Goal: Task Accomplishment & Management: Use online tool/utility

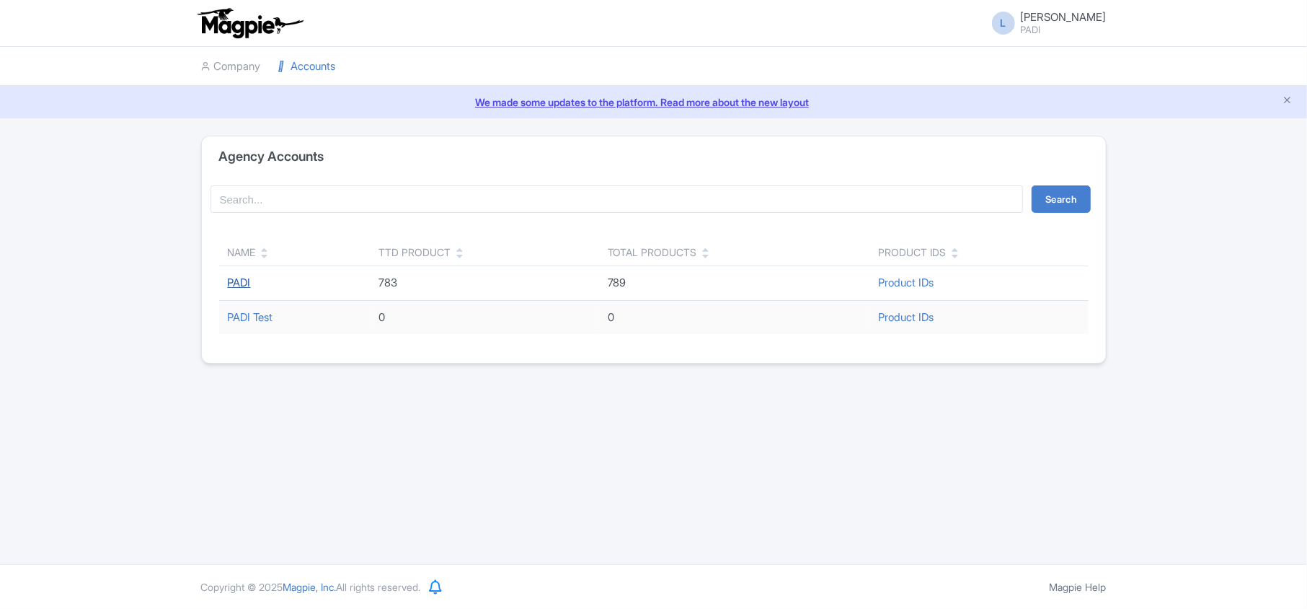
click at [237, 281] on link "PADI" at bounding box center [239, 282] width 23 height 14
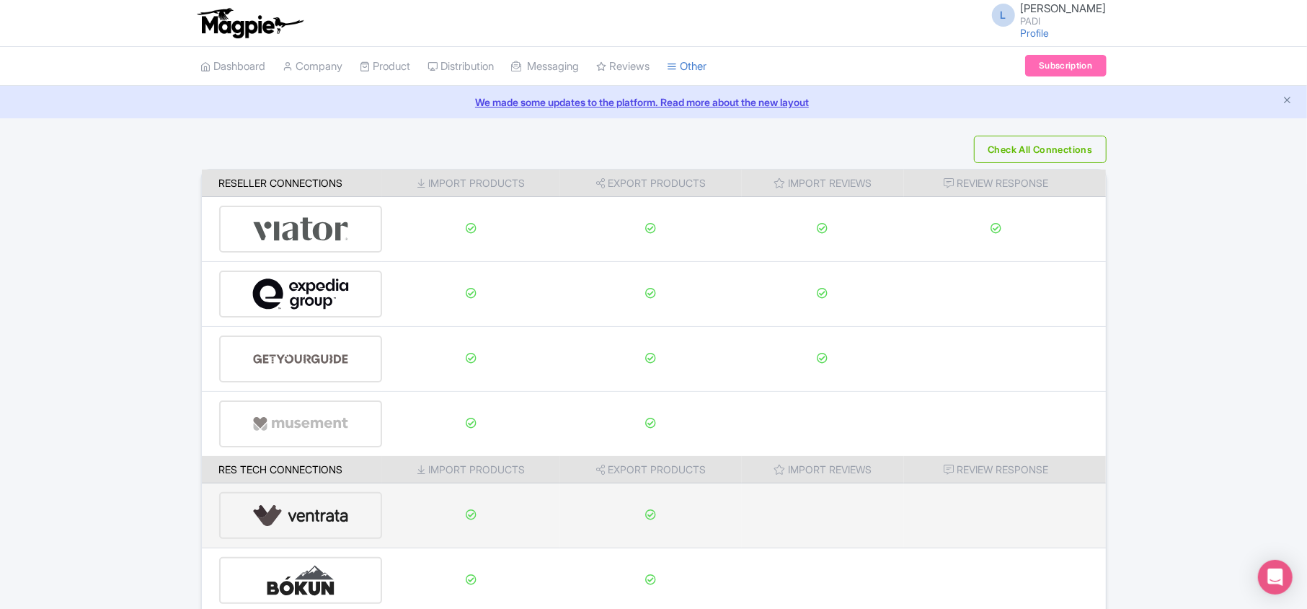
scroll to position [226, 0]
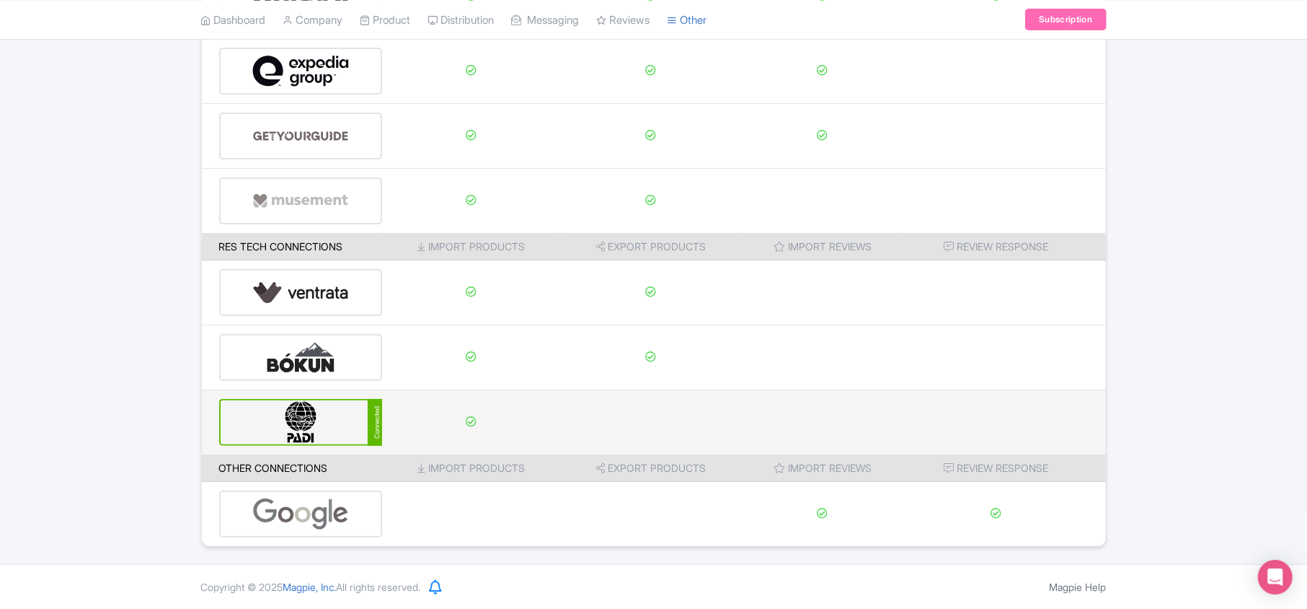
click at [309, 407] on img at bounding box center [300, 422] width 97 height 44
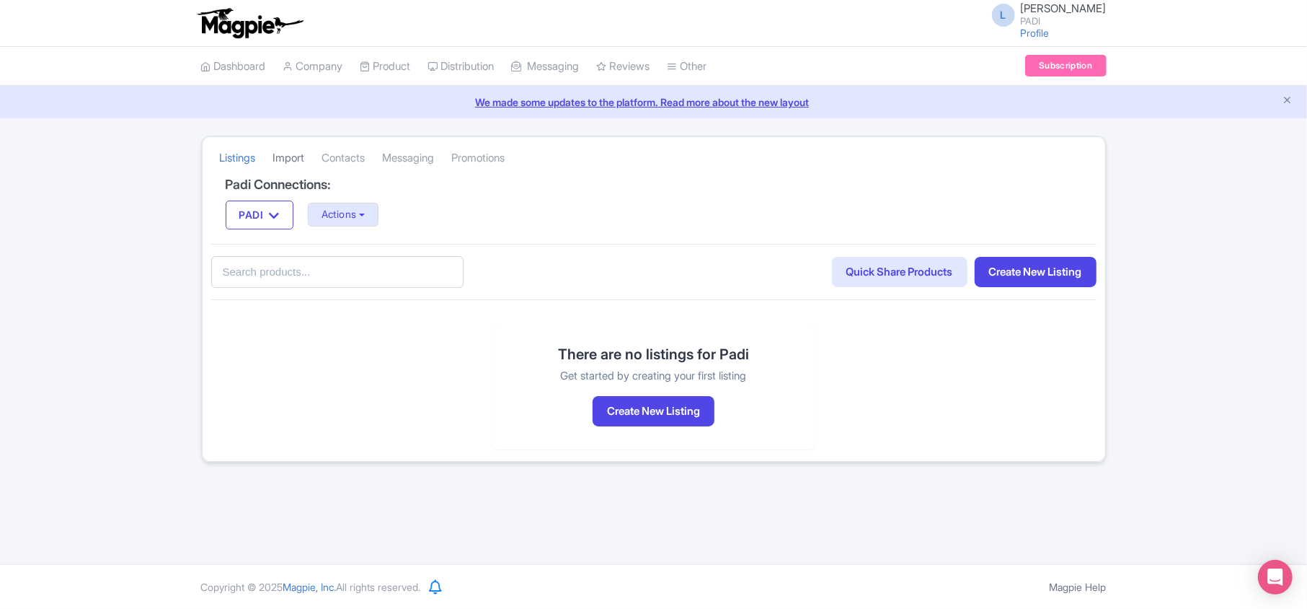
click at [284, 162] on link "Import" at bounding box center [289, 158] width 32 height 40
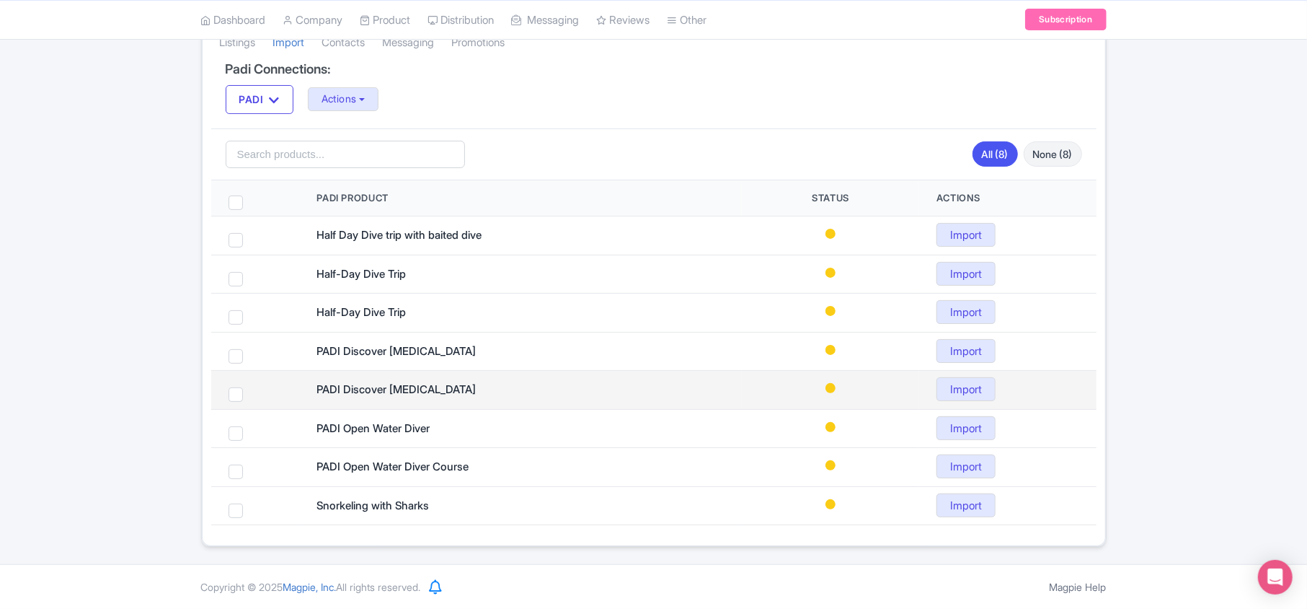
scroll to position [120, 0]
